Goal: Information Seeking & Learning: Learn about a topic

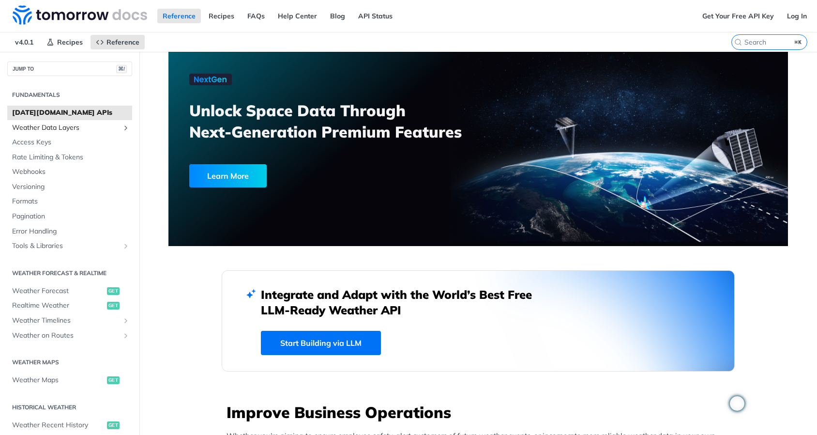
click at [78, 128] on span "Weather Data Layers" at bounding box center [65, 128] width 107 height 10
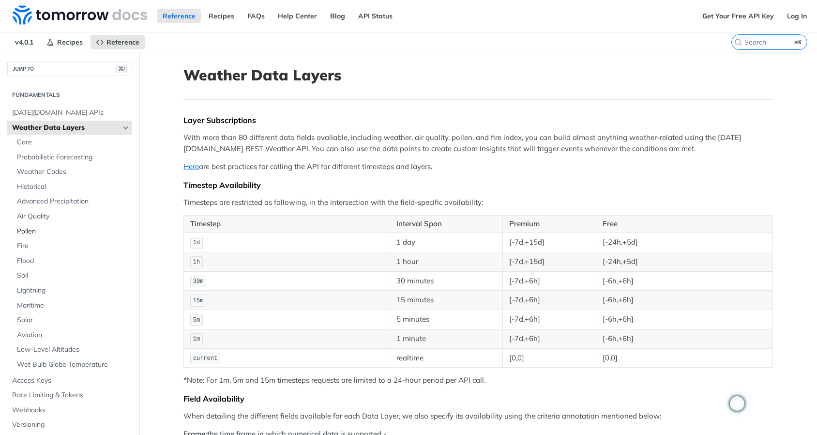
click at [27, 234] on span "Pollen" at bounding box center [73, 232] width 113 height 10
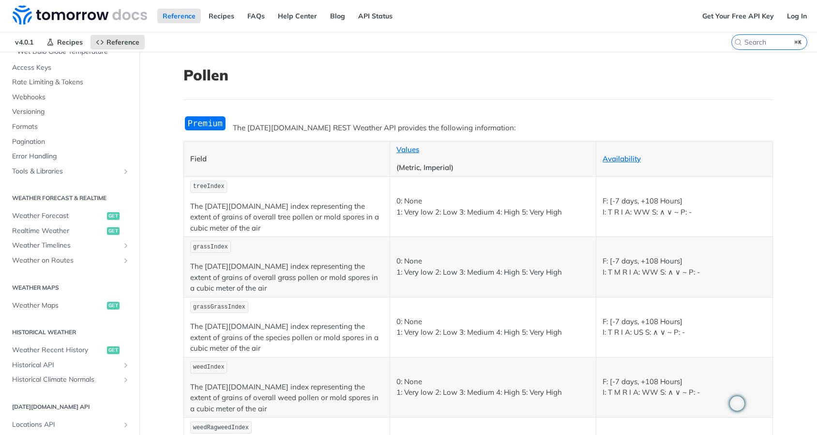
scroll to position [434, 0]
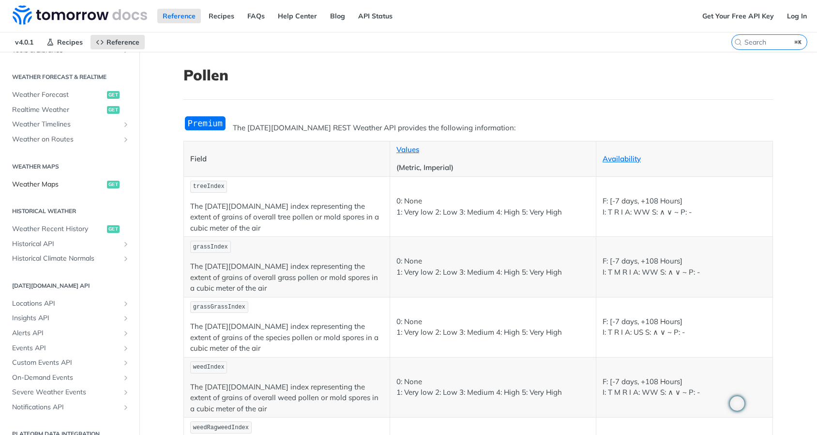
click at [61, 177] on link "Weather Maps get" at bounding box center [69, 184] width 125 height 15
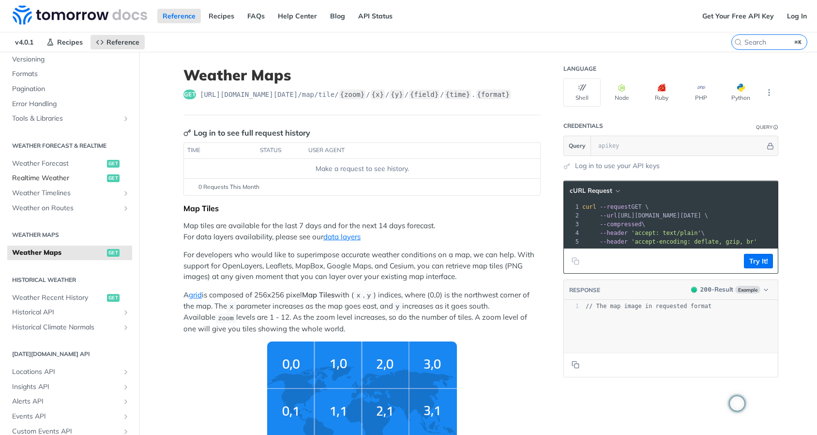
scroll to position [126, 0]
click at [48, 163] on span "Weather Forecast" at bounding box center [58, 165] width 92 height 10
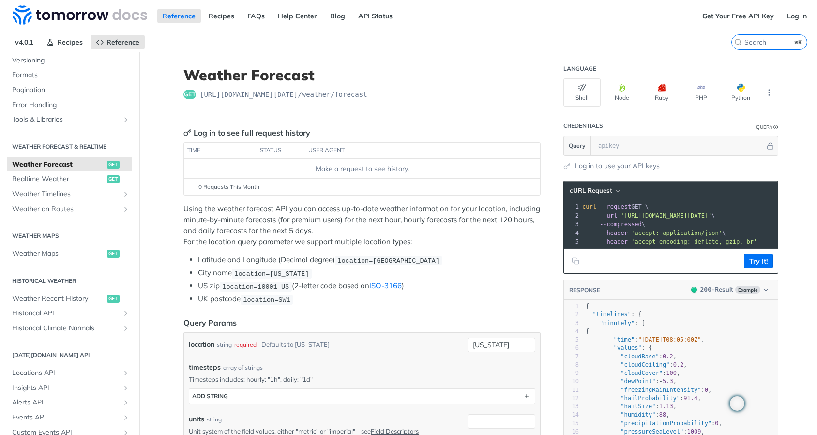
click at [444, 74] on h1 "Weather Forecast" at bounding box center [361, 74] width 357 height 17
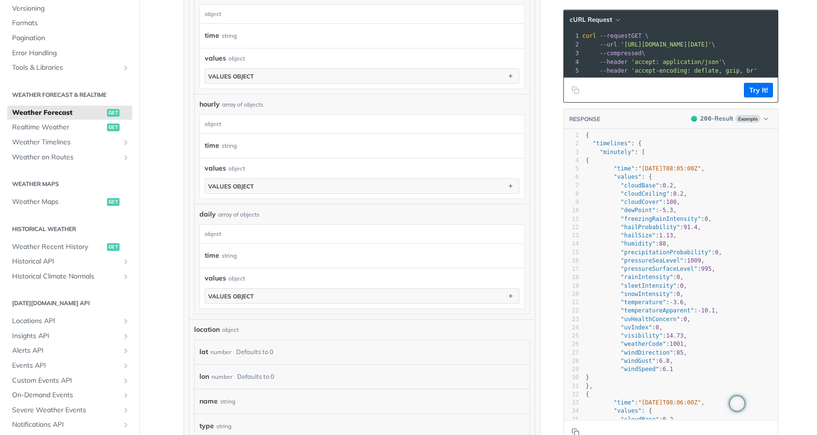
scroll to position [988, 0]
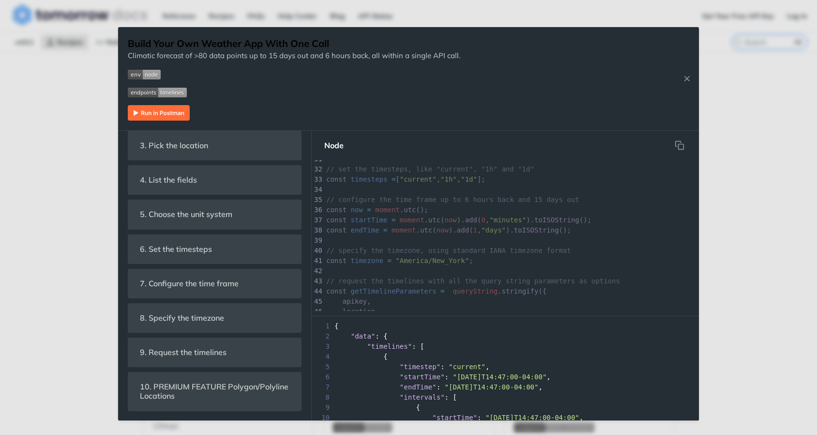
scroll to position [305, 0]
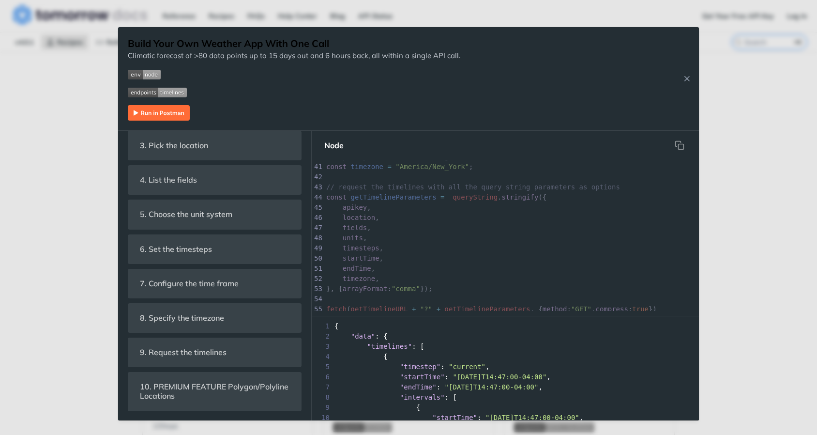
click at [40, 128] on div "Jump to Content Reference Recipes FAQs Help Center Blog API Status Recipes Refe…" at bounding box center [408, 217] width 817 height 435
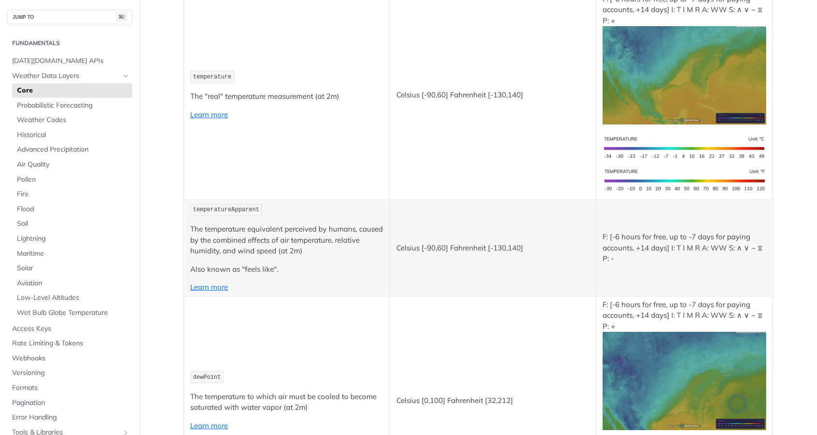
scroll to position [207, 0]
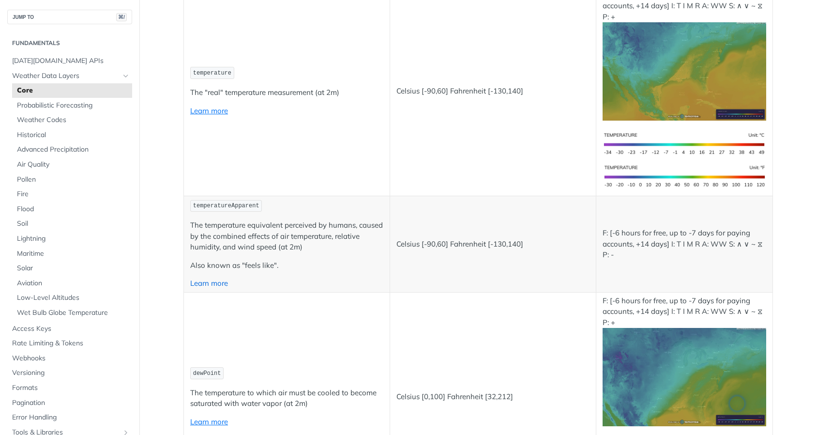
click at [215, 287] on link "Learn more" at bounding box center [209, 282] width 38 height 9
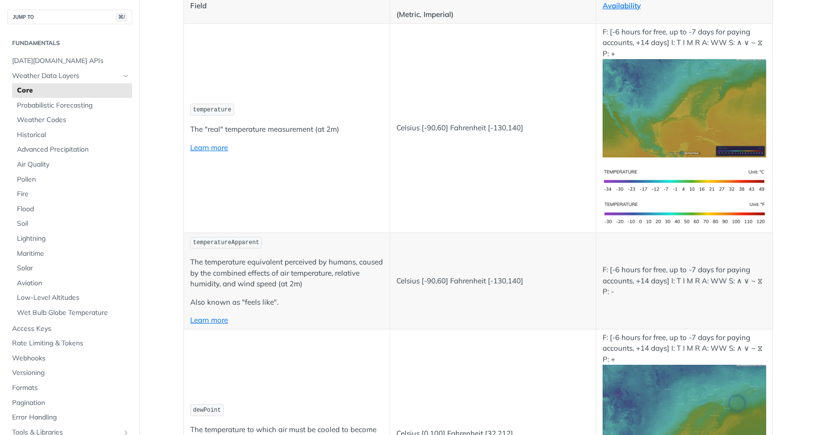
scroll to position [159, 0]
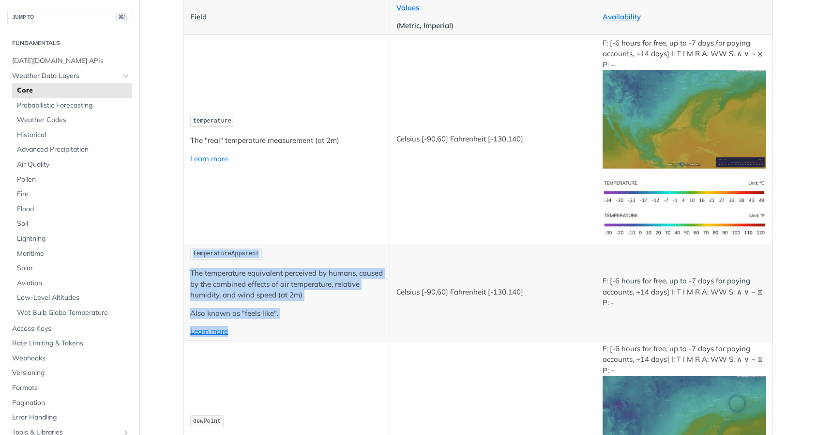
drag, startPoint x: 240, startPoint y: 334, endPoint x: 188, endPoint y: 249, distance: 99.5
click at [188, 249] on td "temperatureApparent The temperature equivalent perceived by humans, caused by t…" at bounding box center [287, 291] width 206 height 96
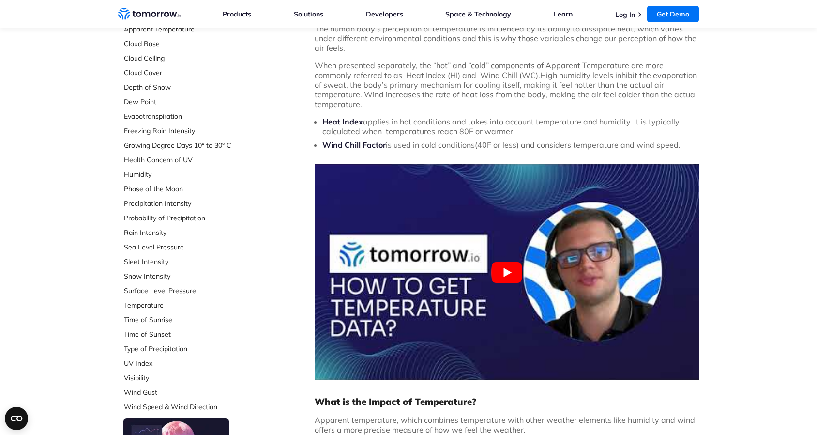
scroll to position [85, 0]
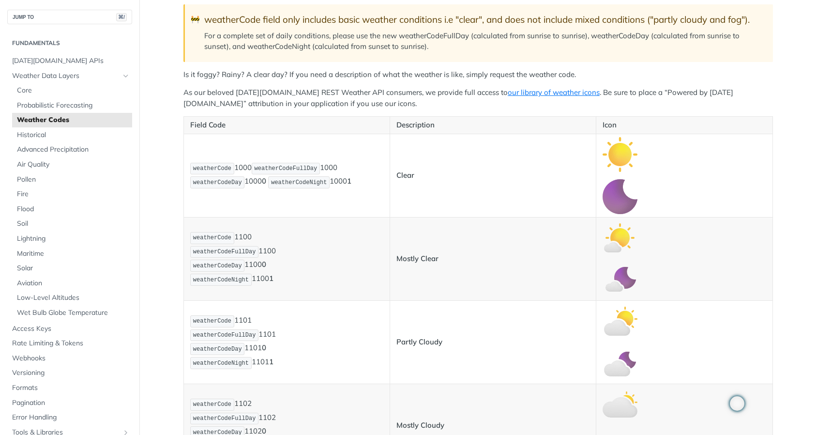
scroll to position [200, 0]
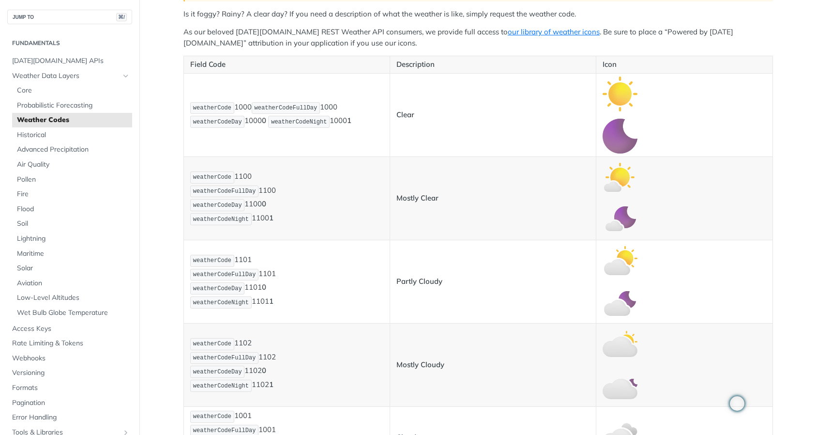
click at [616, 96] on img "Expand image" at bounding box center [620, 93] width 35 height 35
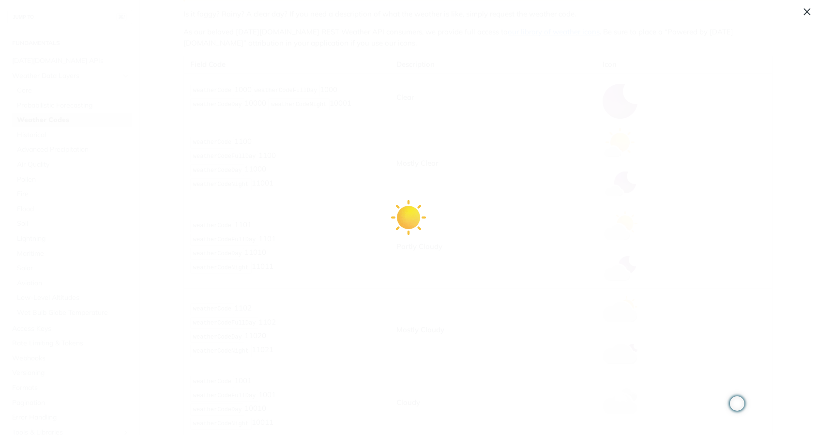
click at [809, 10] on span "Collapse image" at bounding box center [408, 217] width 817 height 435
